Goal: Transaction & Acquisition: Purchase product/service

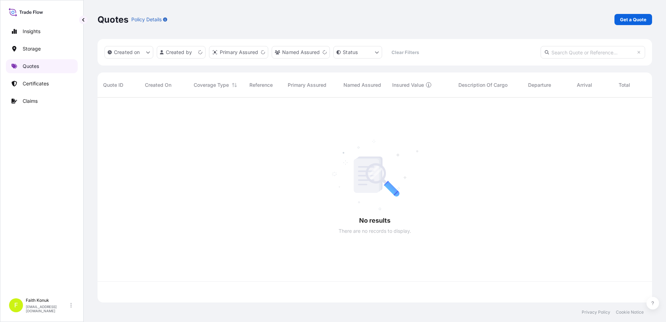
scroll to position [203, 549]
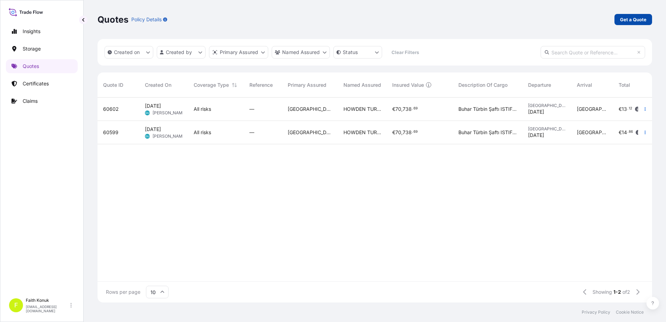
click at [632, 20] on p "Get a Quote" at bounding box center [633, 19] width 26 height 7
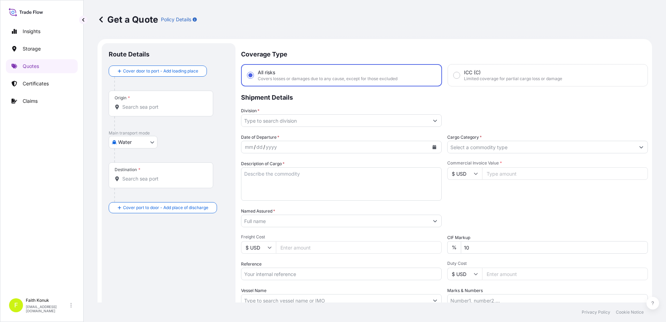
scroll to position [11, 0]
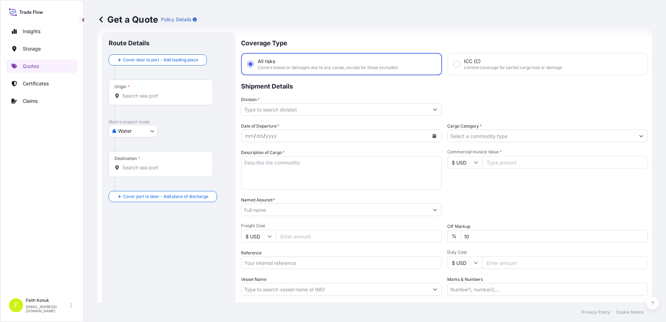
click at [125, 134] on body "Insights Storage Quotes Certificates Claims F [PERSON_NAME] [EMAIL_ADDRESS][DOM…" at bounding box center [333, 161] width 666 height 322
click at [131, 177] on span "Inland" at bounding box center [129, 174] width 14 height 7
select select "Inland"
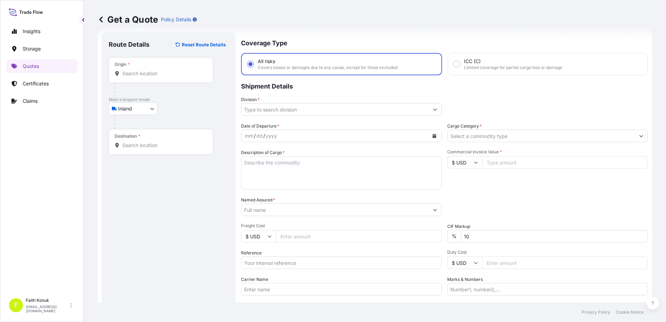
click at [148, 74] on input "Origin *" at bounding box center [163, 73] width 82 height 7
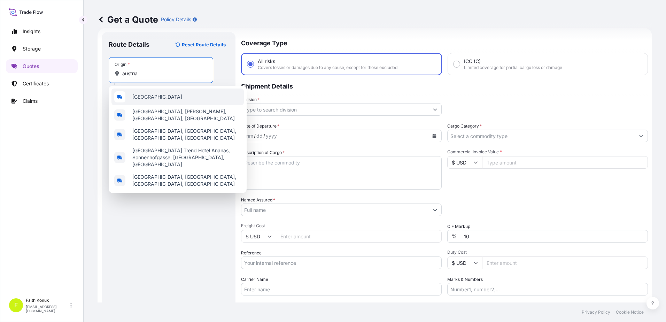
type input "[GEOGRAPHIC_DATA]"
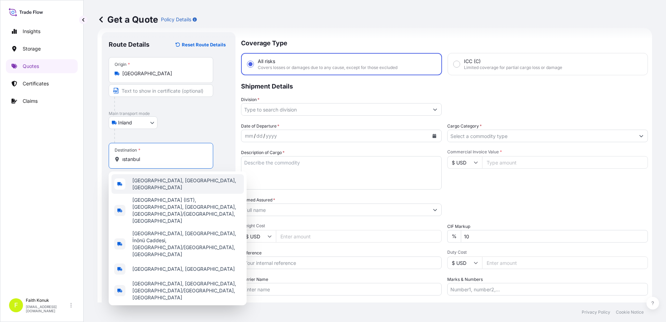
type input "[GEOGRAPHIC_DATA], [GEOGRAPHIC_DATA], [GEOGRAPHIC_DATA]"
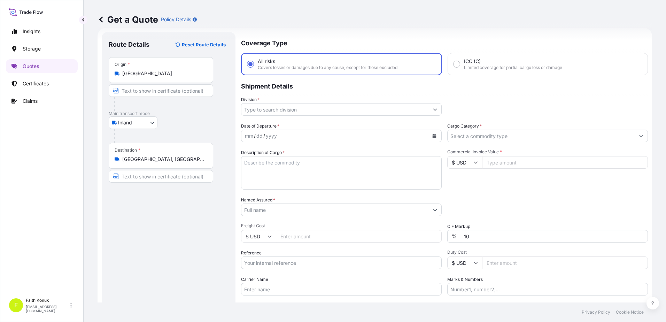
click at [177, 123] on div "Inland Air Water Inland" at bounding box center [169, 122] width 120 height 13
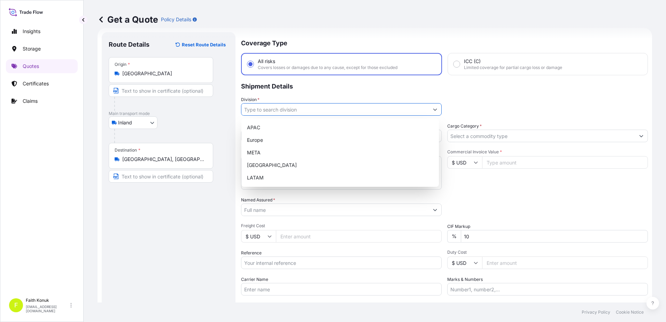
click at [264, 109] on input "Division *" at bounding box center [334, 109] width 187 height 13
click at [262, 152] on div "META" at bounding box center [340, 152] width 192 height 13
type input "META"
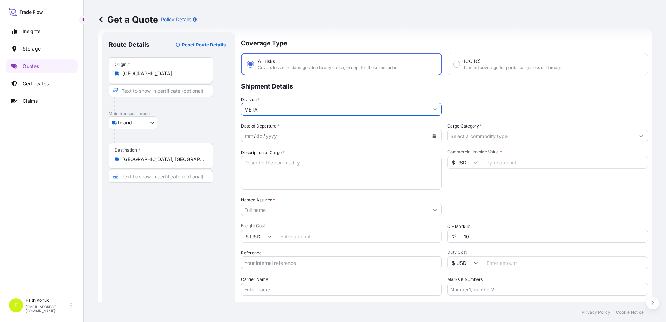
click at [433, 134] on icon "Calendar" at bounding box center [435, 136] width 4 height 4
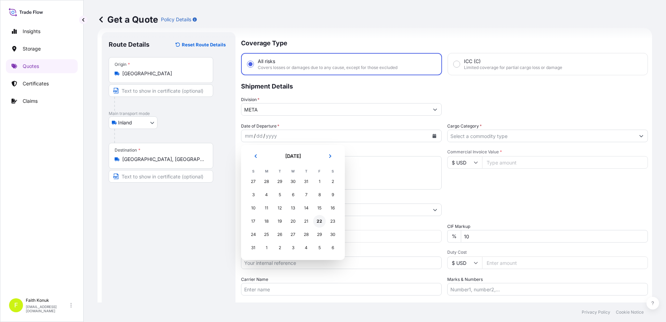
click at [325, 221] on div "22" at bounding box center [319, 221] width 13 height 13
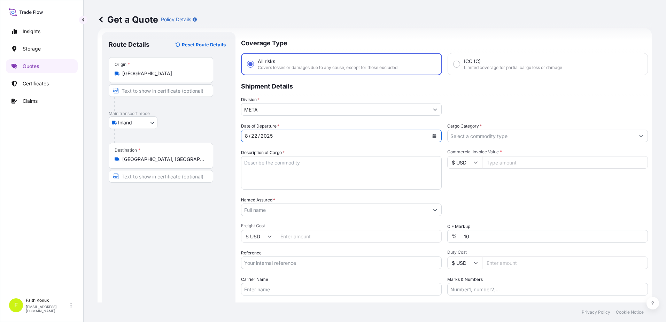
click at [269, 167] on textarea "Description of Cargo *" at bounding box center [341, 172] width 201 height 33
click at [256, 162] on textarea "Description of Cargo *" at bounding box center [341, 172] width 201 height 33
paste textarea ""1 KAP 805 KG""
type textarea ""1 KAP 805 KG""
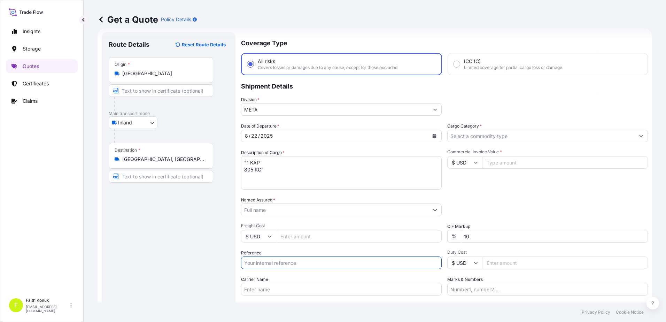
click at [267, 261] on input "Reference" at bounding box center [341, 262] width 201 height 13
paste input "2111773674"
type input "2111773674"
click at [270, 211] on input "Named Assured *" at bounding box center [334, 209] width 187 height 13
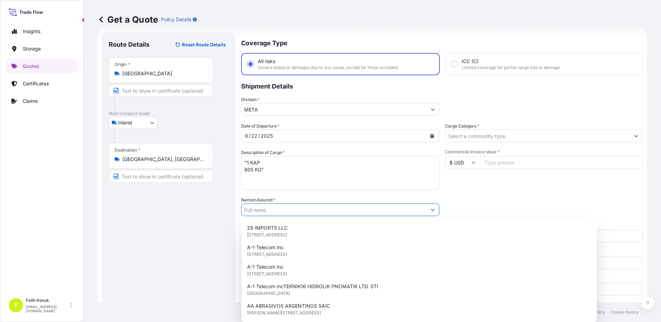
paste input ""[PERSON_NAME] ELEKTRİK SANAYİ VE TİCARET A.Ş. ""
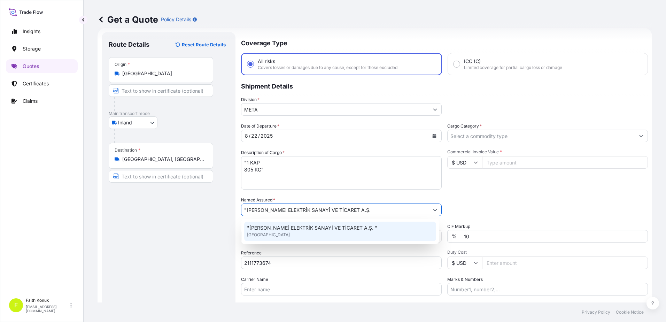
click at [272, 224] on span ""[PERSON_NAME] ELEKTRİK SANAYİ VE TİCARET A.Ş. "" at bounding box center [312, 227] width 130 height 7
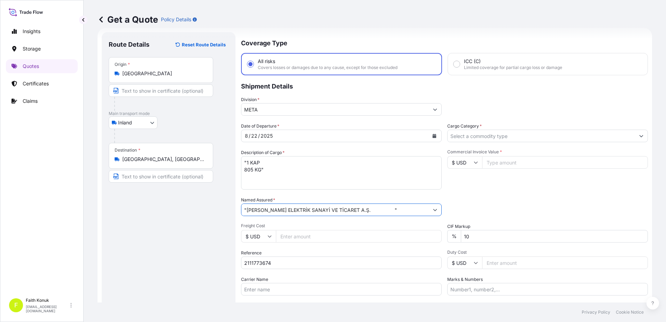
drag, startPoint x: 392, startPoint y: 208, endPoint x: 359, endPoint y: 206, distance: 32.4
click at [356, 207] on input ""[PERSON_NAME] ELEKTRİK SANAYİ VE TİCARET A.Ş. "" at bounding box center [334, 209] width 187 height 13
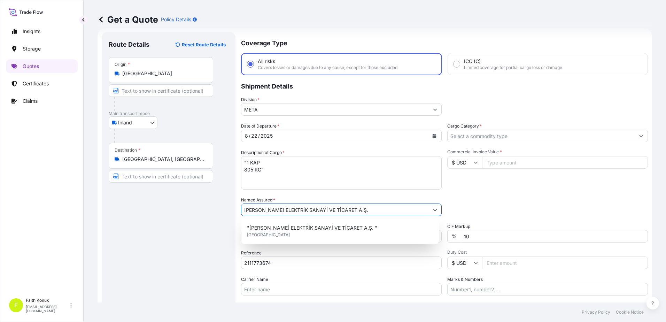
type input "[PERSON_NAME] ELEKTRİK SANAYİ VE TİCARET A.Ş."
click at [356, 199] on div "Named Assured * [PERSON_NAME] ELEKTRİK SANAYİ VE TİCARET A.Ş." at bounding box center [341, 206] width 201 height 20
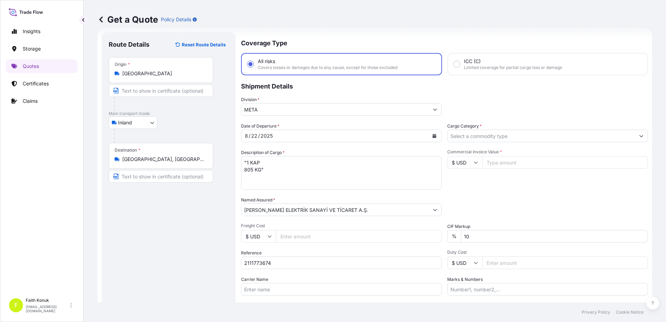
click at [282, 290] on input "Carrier Name" at bounding box center [341, 289] width 201 height 13
click at [262, 290] on input "Carrier Name" at bounding box center [341, 289] width 201 height 13
paste input "81 AAD 481"
type input "81 AAD 481"
click at [336, 197] on div "Named Assured * [PERSON_NAME] ELEKTRİK SANAYİ VE TİCARET A.Ş." at bounding box center [341, 206] width 201 height 20
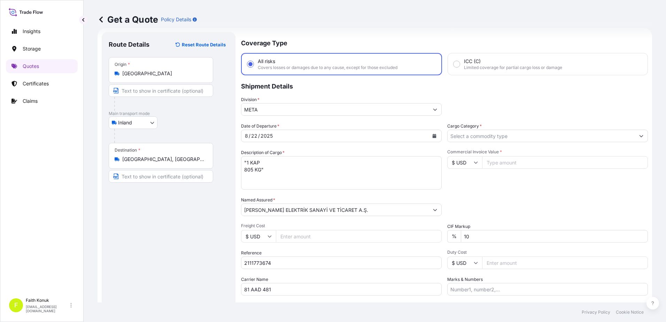
click at [470, 134] on input "Cargo Category *" at bounding box center [541, 136] width 187 height 13
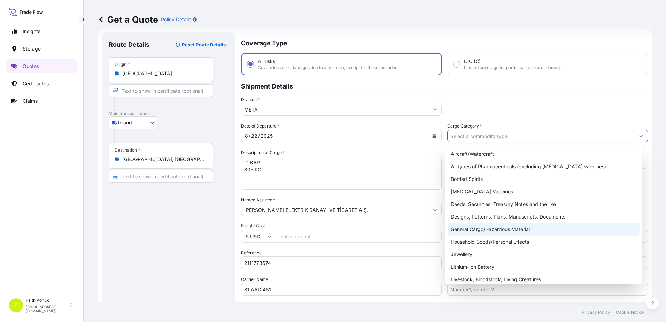
click at [468, 229] on div "General Cargo/Hazardous Material" at bounding box center [544, 229] width 192 height 13
type input "General Cargo/Hazardous Material"
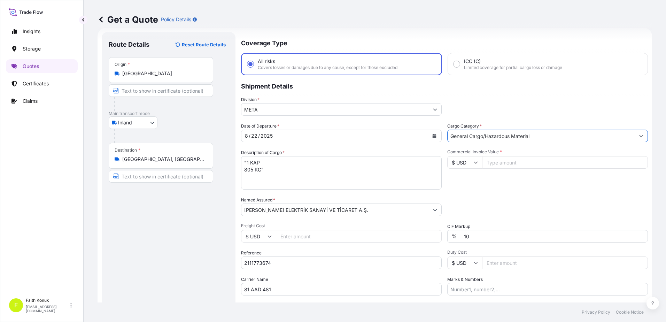
click at [503, 194] on div "Date of Departure * [DATE] Cargo Category * General Cargo/Hazardous Material De…" at bounding box center [444, 209] width 407 height 173
click at [474, 161] on icon at bounding box center [476, 162] width 4 height 4
click at [466, 184] on div "€ EUR" at bounding box center [462, 181] width 29 height 13
type input "€ EUR"
click at [499, 161] on input "Commercial Invoice Value *" at bounding box center [565, 162] width 166 height 13
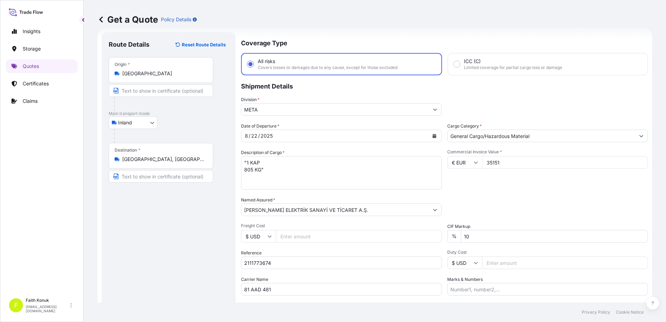
type input "35151"
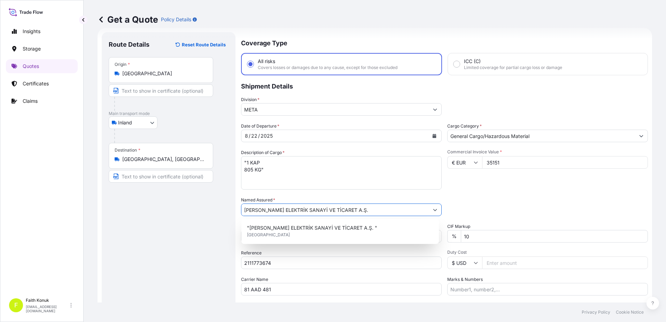
click at [535, 188] on div "Commercial Invoice Value * € EUR 35151" at bounding box center [547, 169] width 201 height 40
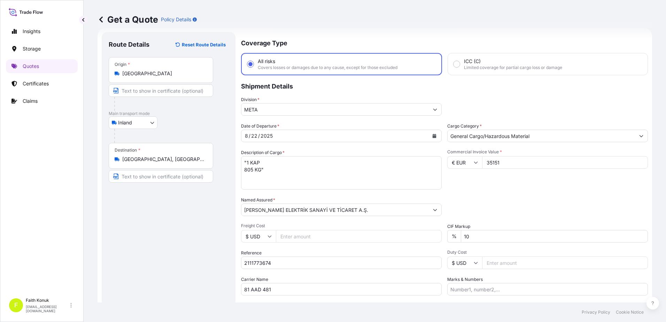
click at [279, 181] on textarea ""1 KAP 805 KG"" at bounding box center [341, 172] width 201 height 33
click at [253, 285] on input "81 AAD 481" at bounding box center [341, 289] width 201 height 13
drag, startPoint x: 242, startPoint y: 288, endPoint x: 285, endPoint y: 289, distance: 42.5
click at [288, 289] on input "81 AAD 481" at bounding box center [341, 289] width 201 height 13
click at [286, 289] on input "81 AAD 481" at bounding box center [341, 289] width 201 height 13
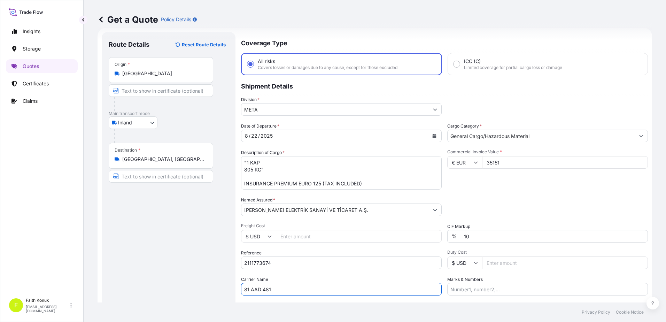
click at [248, 285] on input "81 AAD 481" at bounding box center [341, 289] width 201 height 13
drag, startPoint x: 245, startPoint y: 287, endPoint x: 278, endPoint y: 287, distance: 33.1
click at [278, 287] on input "81 AAD 481" at bounding box center [341, 289] width 201 height 13
click at [255, 174] on textarea ""1 KAP 805 KG" INSURANCE PREMIUM EURO 125 (TAX INCLUDED)" at bounding box center [341, 172] width 201 height 33
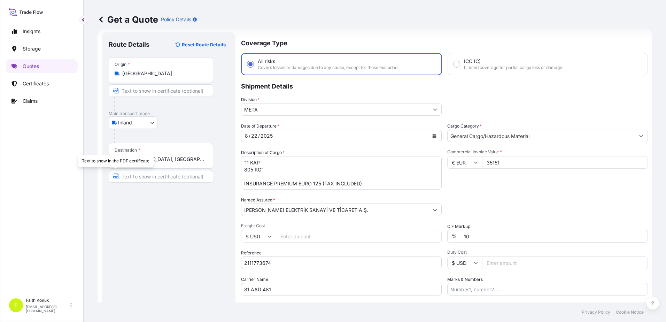
click at [248, 175] on textarea ""1 KAP 805 KG" INSURANCE PREMIUM EURO 125 (TAX INCLUDED)" at bounding box center [341, 172] width 201 height 33
paste textarea "81 AAD 481"
type textarea ""1 KAP 805 KG" 81 AAD 481 INSURANCE PREMIUM EURO 125 (TAX INCLUDED)"
click at [499, 186] on div "Commercial Invoice Value * € EUR 35151" at bounding box center [547, 169] width 201 height 40
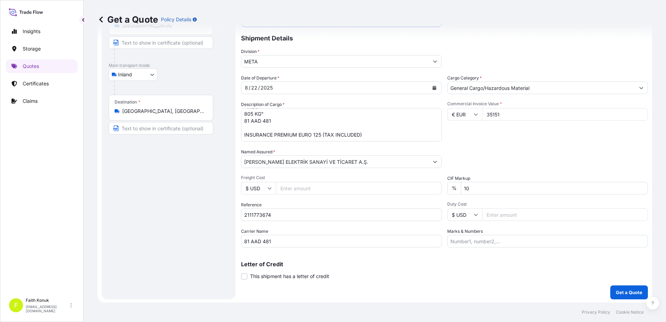
scroll to position [60, 0]
click at [624, 289] on p "Get a Quote" at bounding box center [629, 291] width 26 height 7
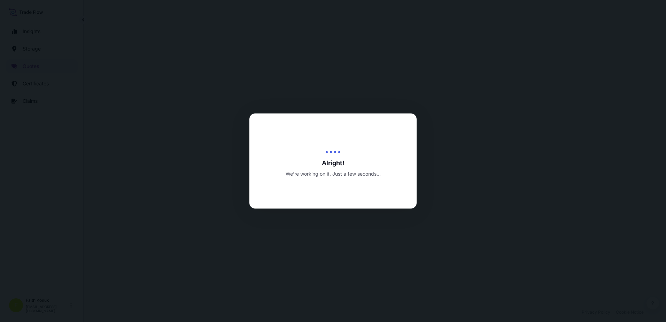
select select "Inland"
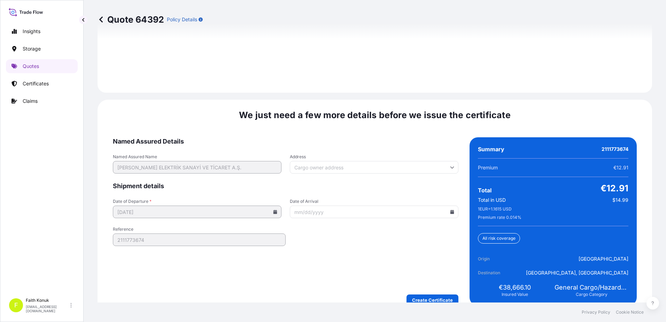
scroll to position [1027, 0]
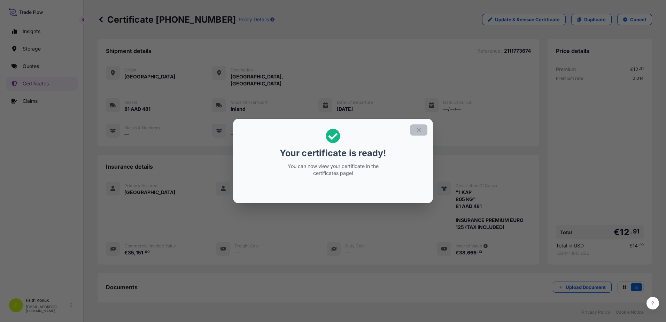
click at [419, 129] on icon "button" at bounding box center [419, 130] width 6 height 6
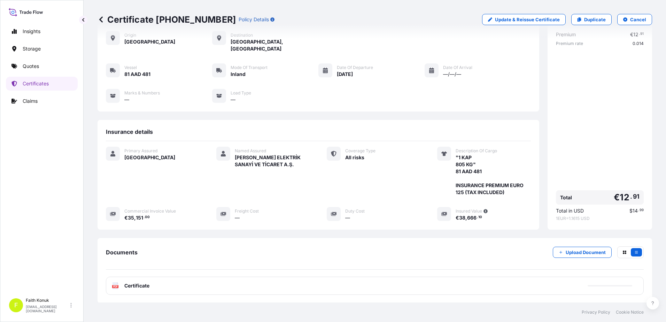
scroll to position [72, 0]
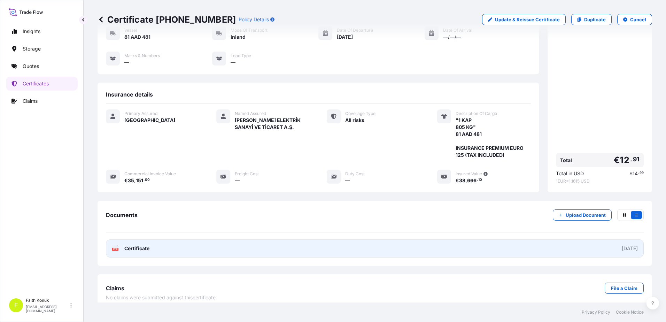
click at [115, 245] on icon at bounding box center [115, 248] width 6 height 7
